Goal: Check status

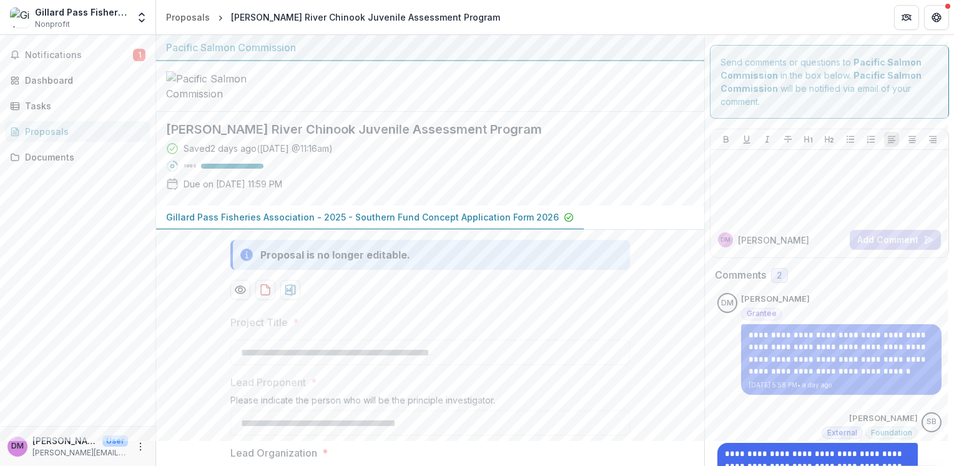
scroll to position [187, 0]
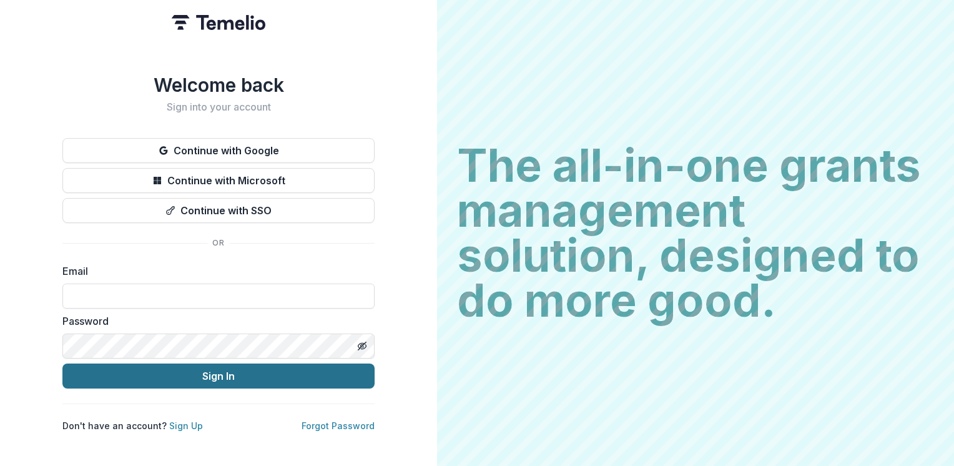
type input "**********"
click at [191, 376] on button "Sign In" at bounding box center [218, 375] width 312 height 25
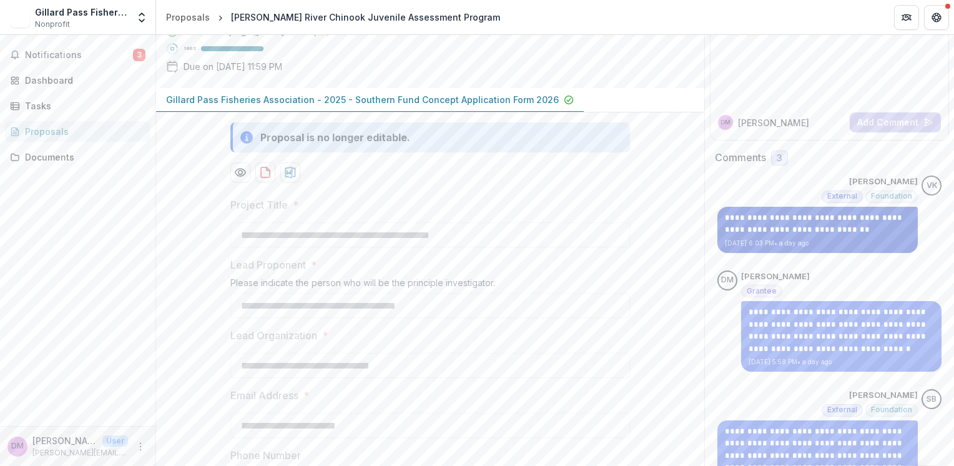
scroll to position [117, 0]
